Goal: Information Seeking & Learning: Learn about a topic

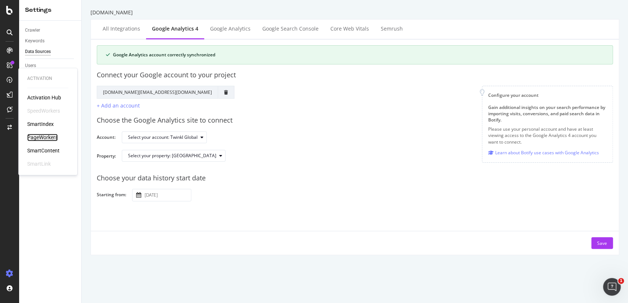
click at [45, 136] on div "PageWorkers" at bounding box center [42, 137] width 31 height 7
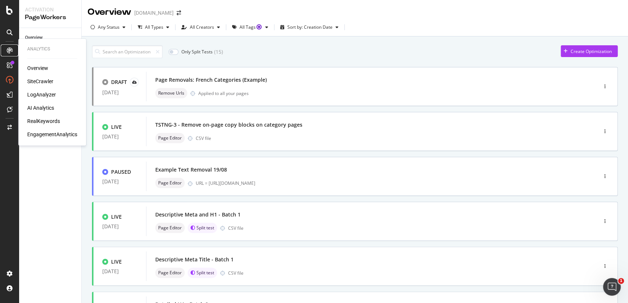
click at [9, 53] on icon at bounding box center [10, 50] width 6 height 6
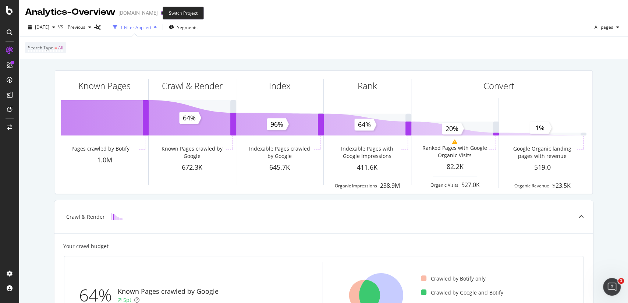
click at [161, 14] on icon "arrow-right-arrow-left" at bounding box center [163, 12] width 4 height 5
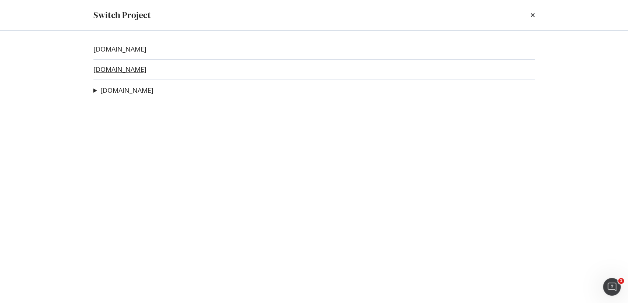
click at [120, 69] on link "twinkl.co.uk" at bounding box center [119, 69] width 53 height 8
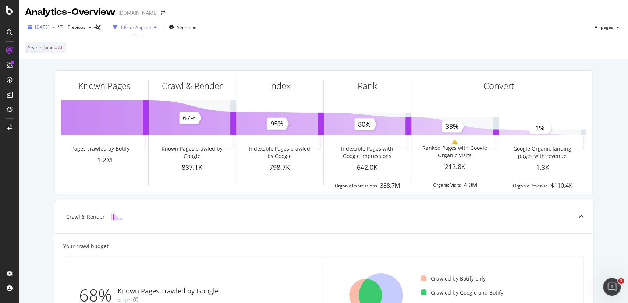
click at [55, 30] on div "2025 Oct. 4th" at bounding box center [41, 27] width 33 height 11
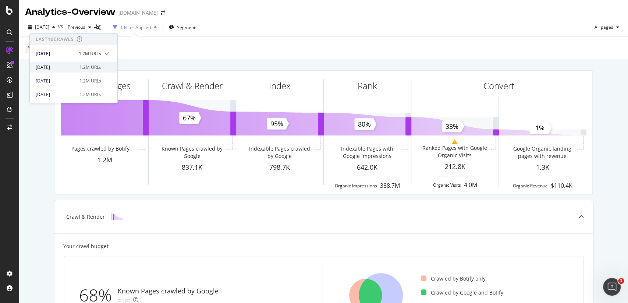
scroll to position [49, 0]
click at [75, 70] on div "2025 Aug. 30th 1.2M URLs" at bounding box center [68, 73] width 65 height 7
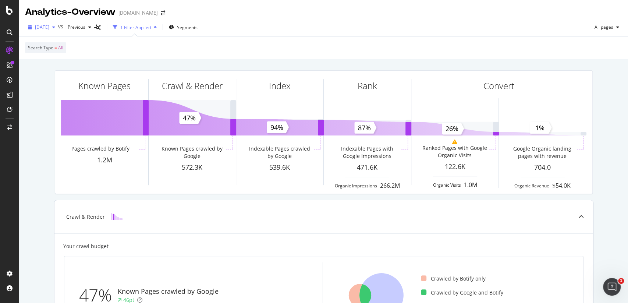
click at [49, 26] on span "2025 Aug. 30th" at bounding box center [42, 27] width 14 height 6
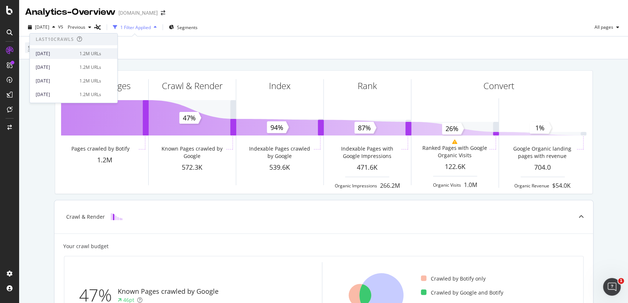
click at [60, 54] on div "2025 Oct. 4th" at bounding box center [55, 53] width 39 height 7
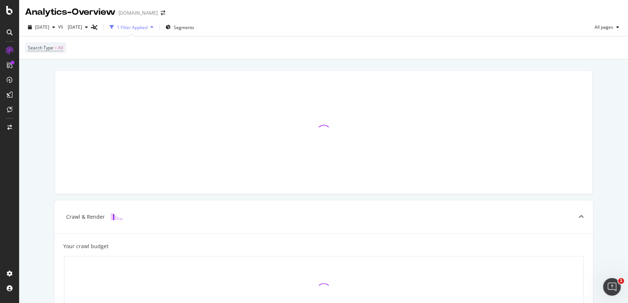
click at [60, 54] on div "Search Type = All" at bounding box center [323, 47] width 597 height 22
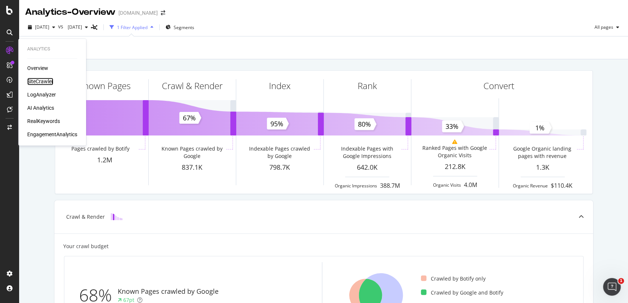
click at [35, 82] on div "SiteCrawler" at bounding box center [40, 81] width 26 height 7
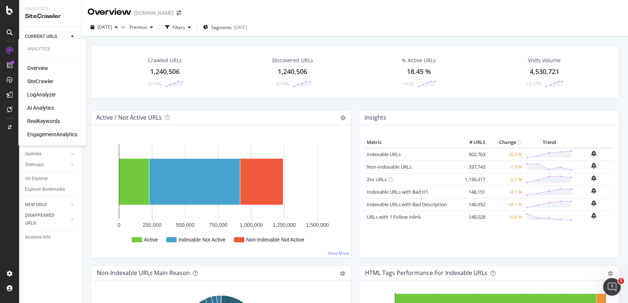
click at [8, 49] on icon at bounding box center [9, 50] width 7 height 7
